Goal: Task Accomplishment & Management: Use online tool/utility

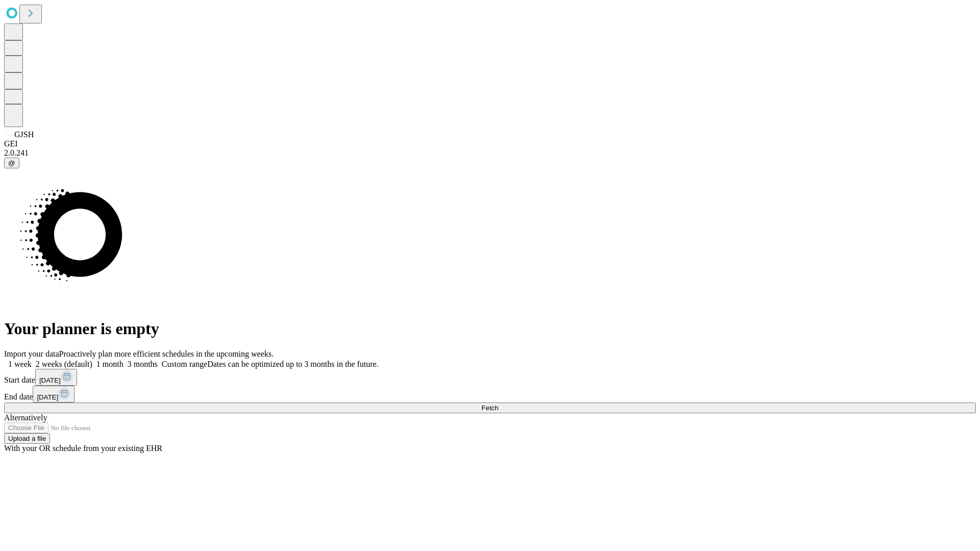
click at [498, 404] on span "Fetch" at bounding box center [489, 408] width 17 height 8
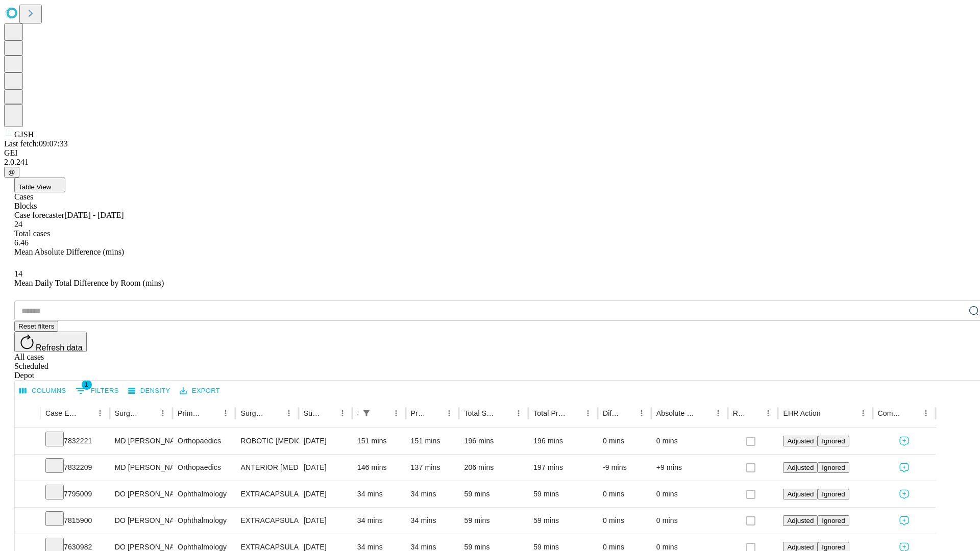
click at [51, 183] on span "Table View" at bounding box center [34, 187] width 33 height 8
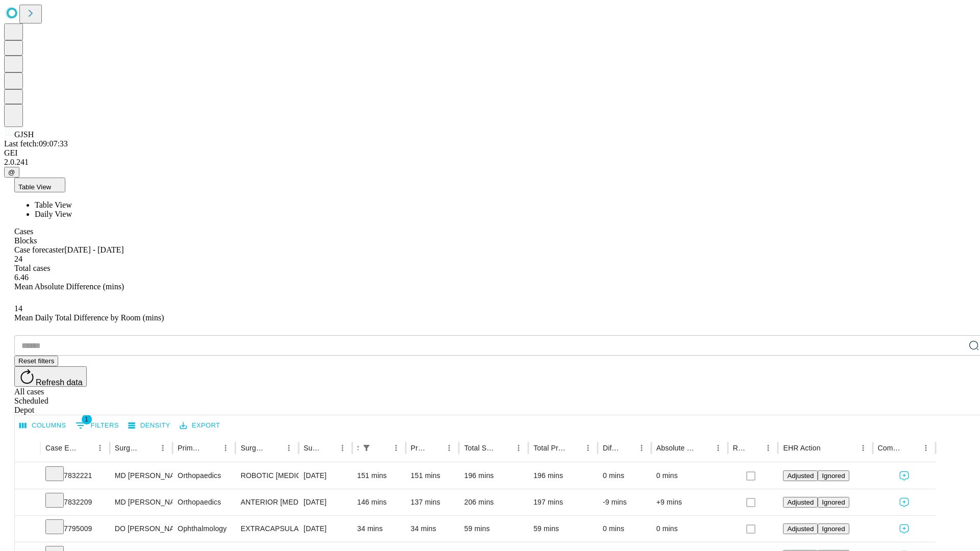
click at [72, 210] on span "Daily View" at bounding box center [53, 214] width 37 height 9
